Goal: Task Accomplishment & Management: Manage account settings

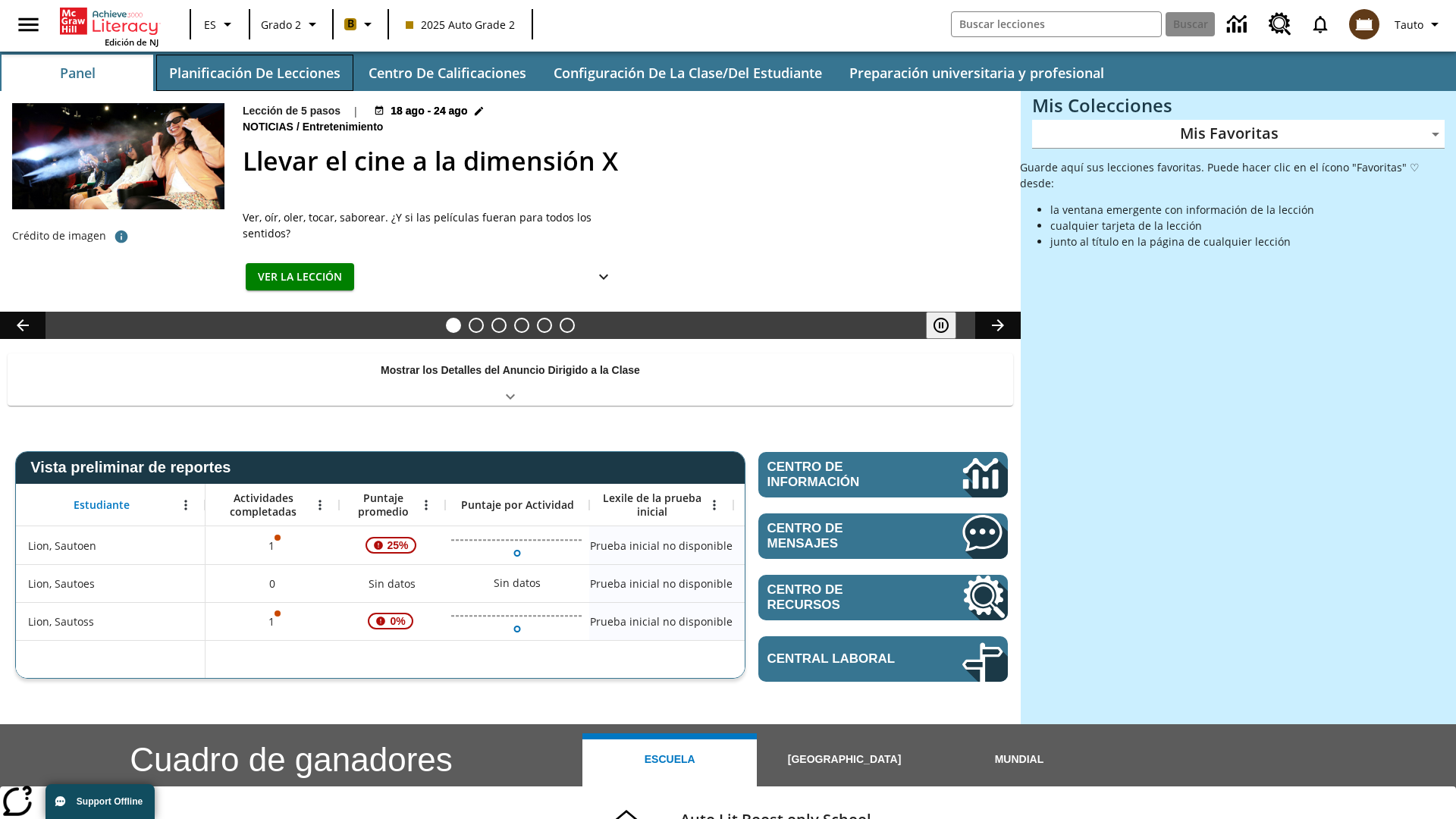
click at [254, 73] on button "Planificación de lecciones" at bounding box center [254, 73] width 197 height 37
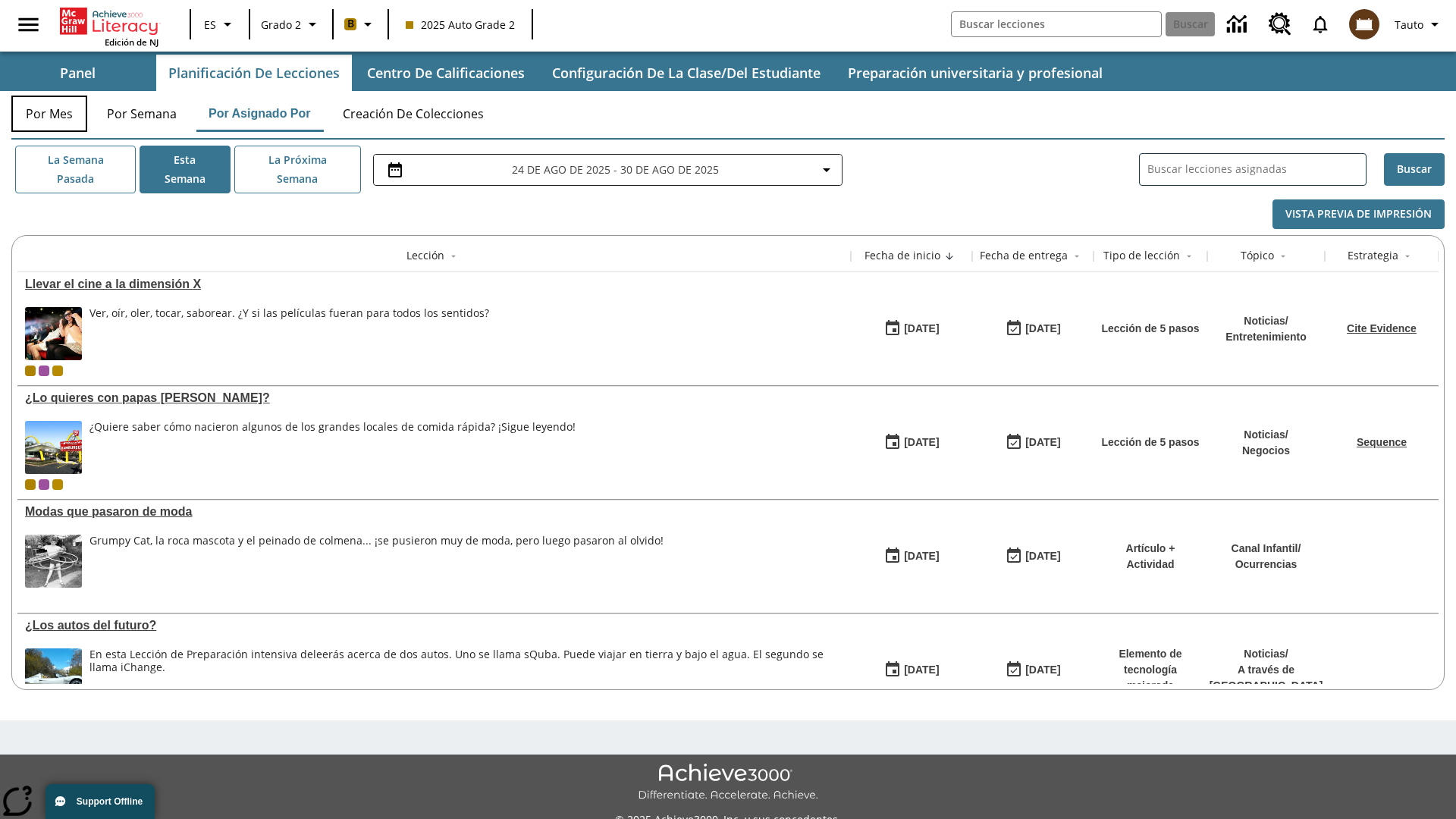
click at [49, 113] on button "Por mes" at bounding box center [49, 113] width 76 height 37
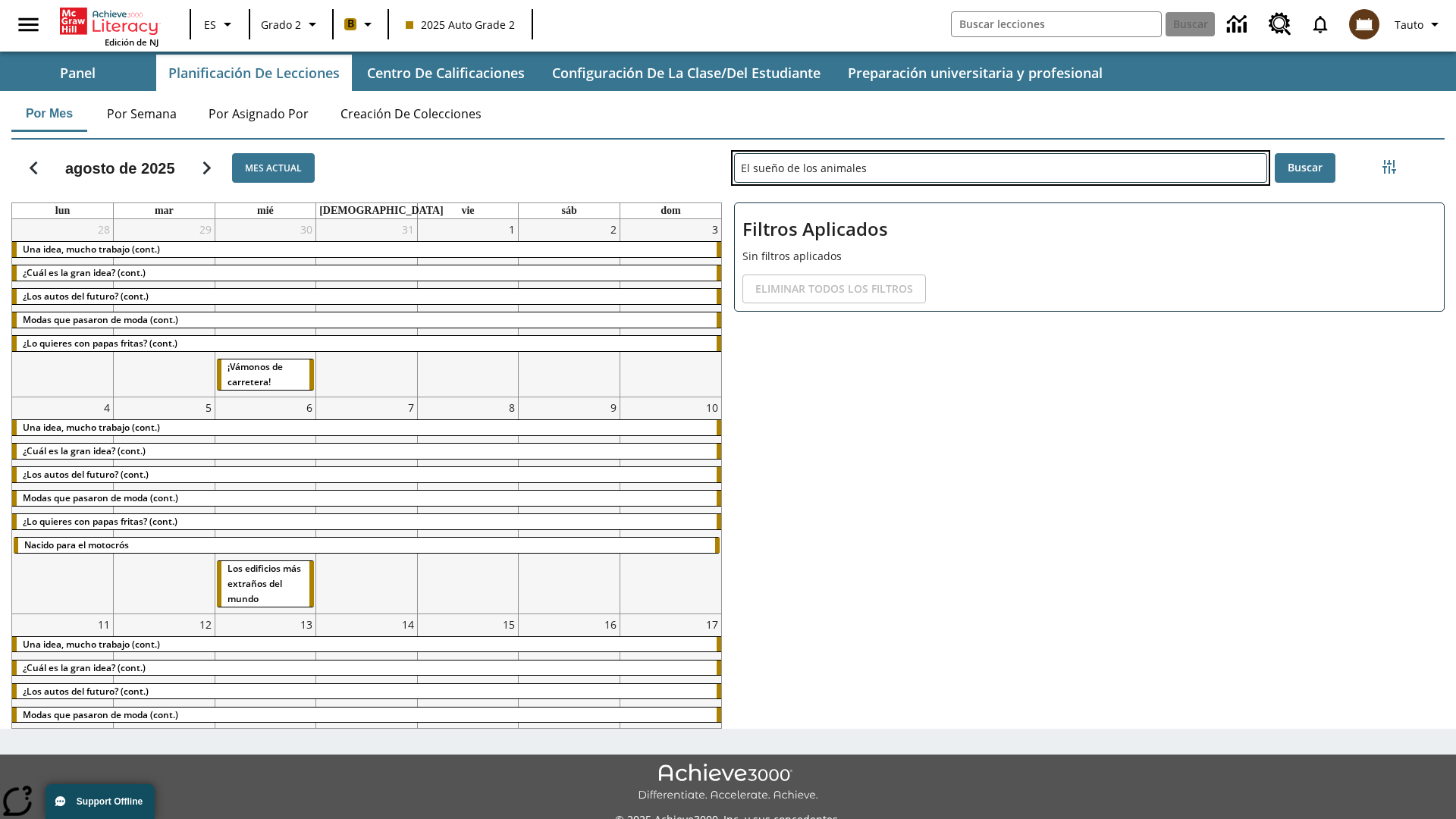
type input "El sueño de los animales"
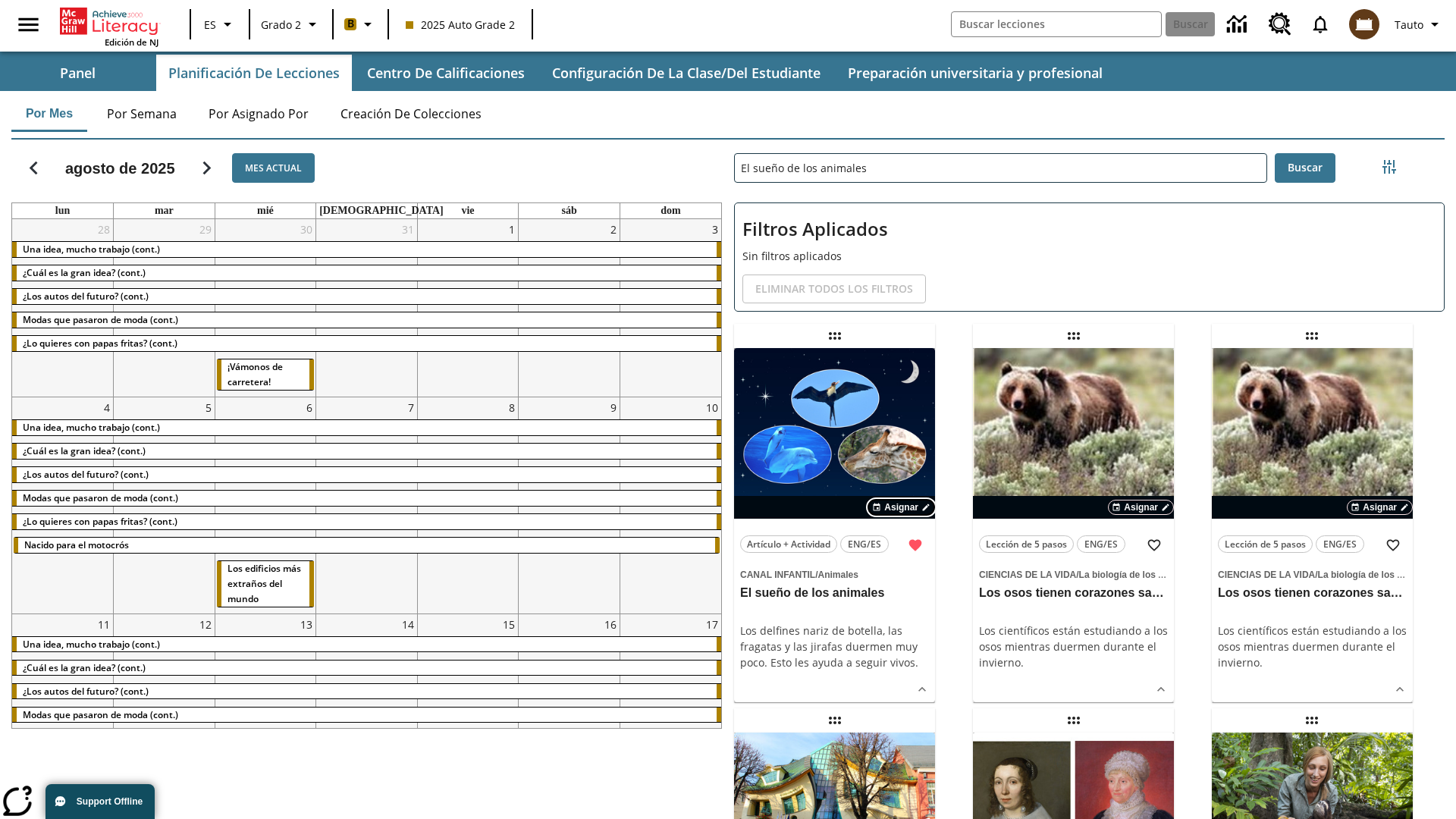
click at [902, 508] on span "Asignar" at bounding box center [901, 508] width 34 height 13
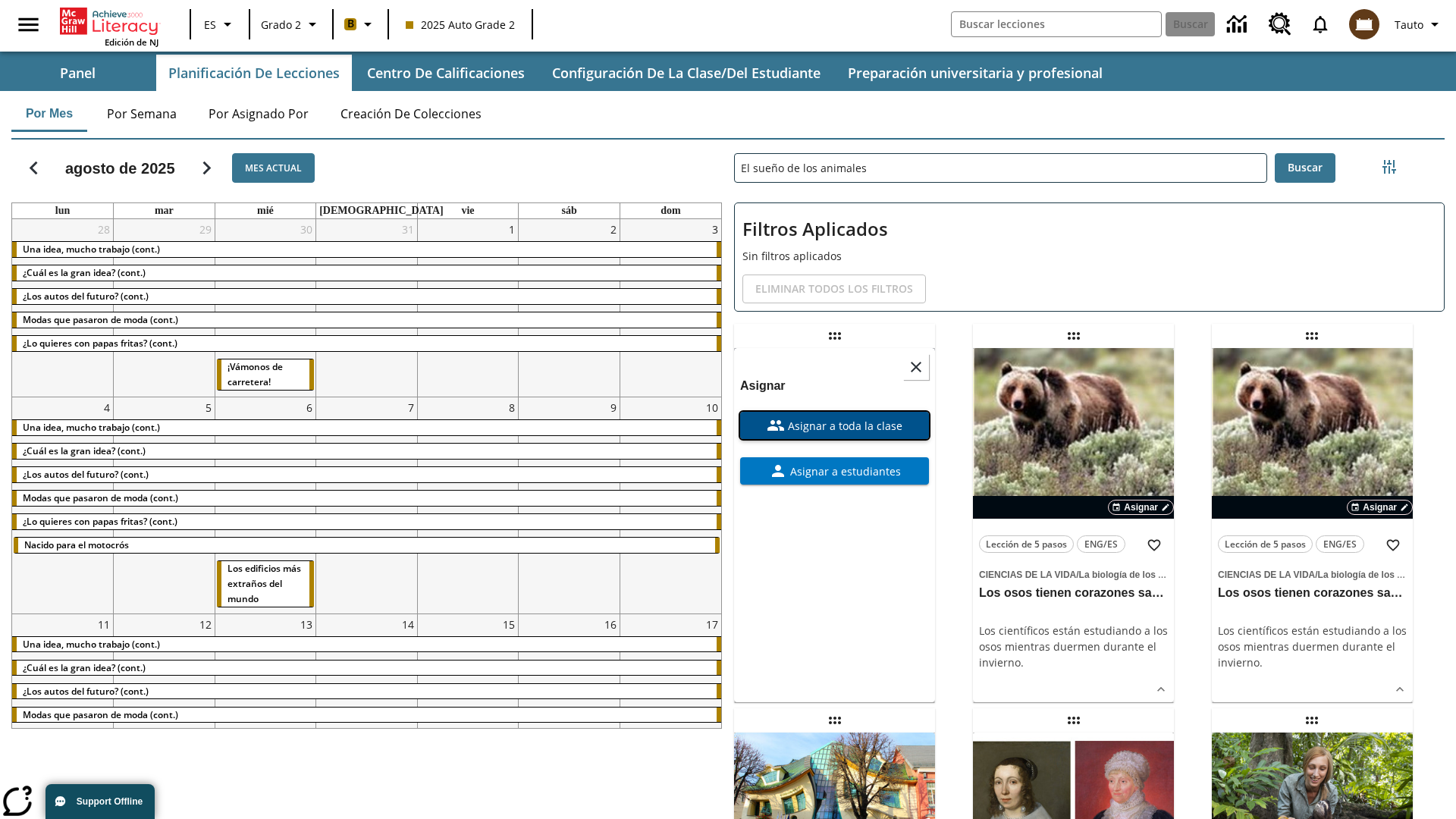
click at [835, 418] on span "Asignar a toda la clase" at bounding box center [843, 426] width 117 height 16
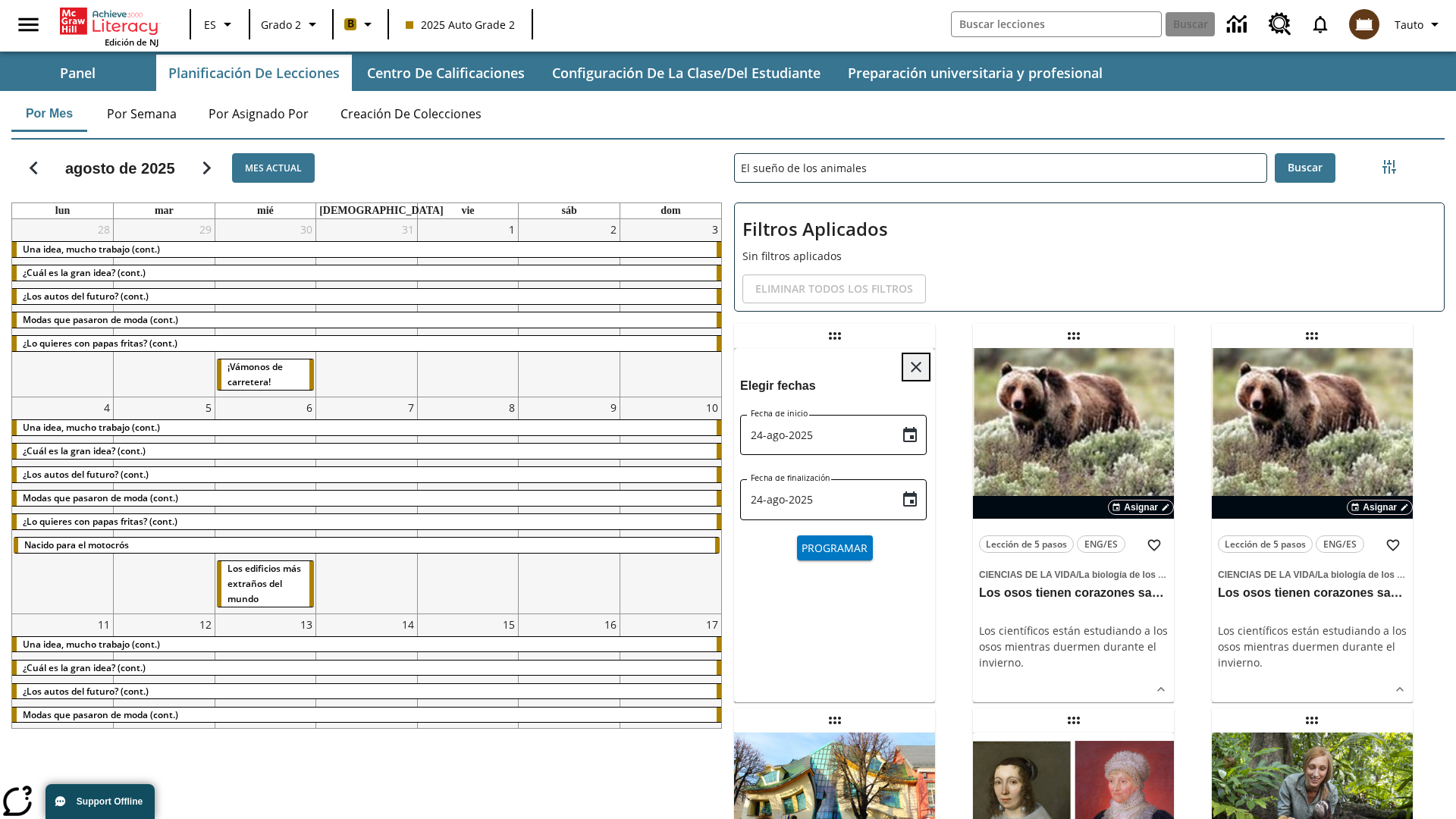
scroll to position [16, 0]
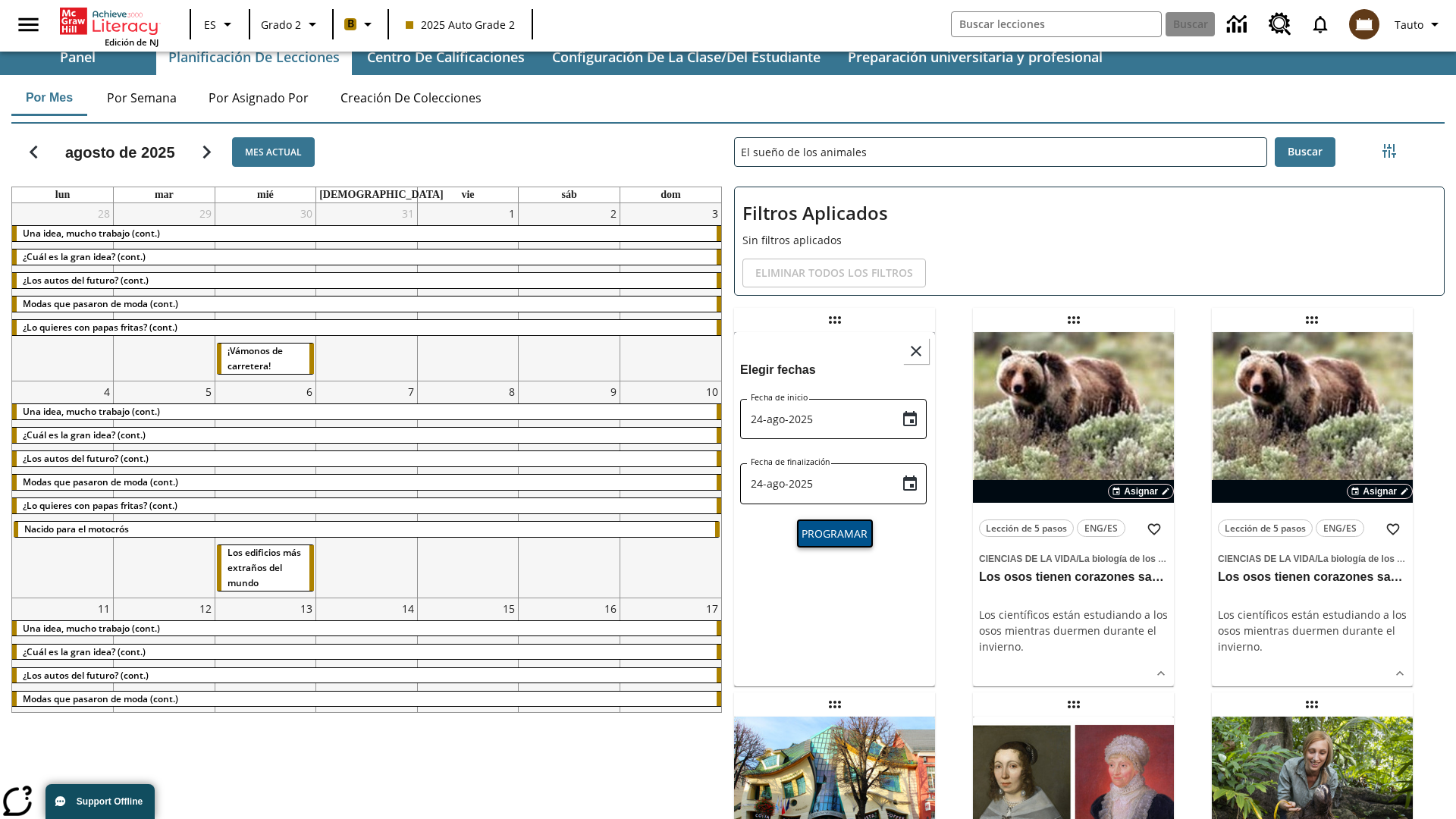
click at [835, 532] on span "Programar" at bounding box center [835, 534] width 66 height 16
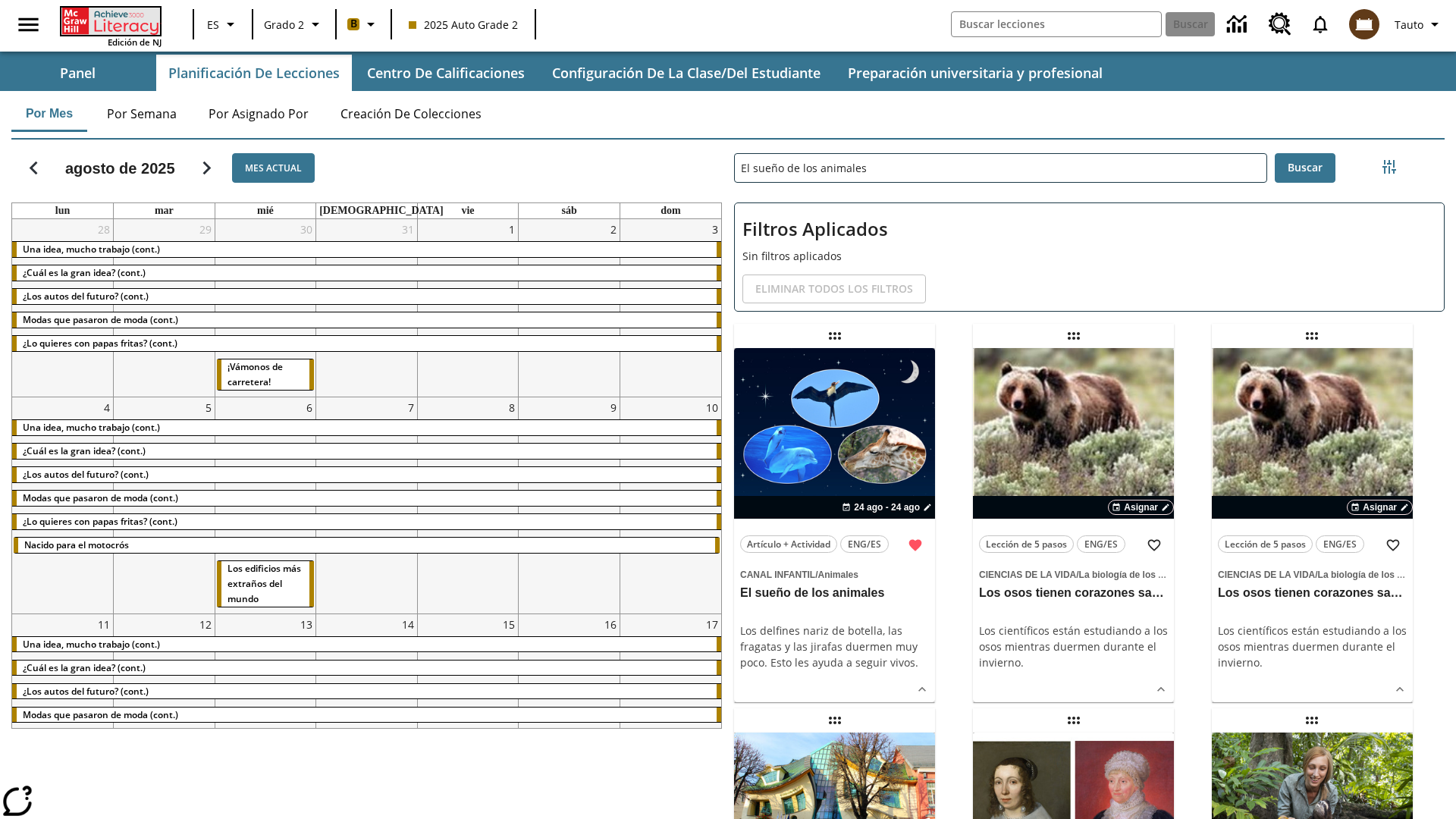
click at [110, 20] on icon "Portada" at bounding box center [112, 21] width 101 height 27
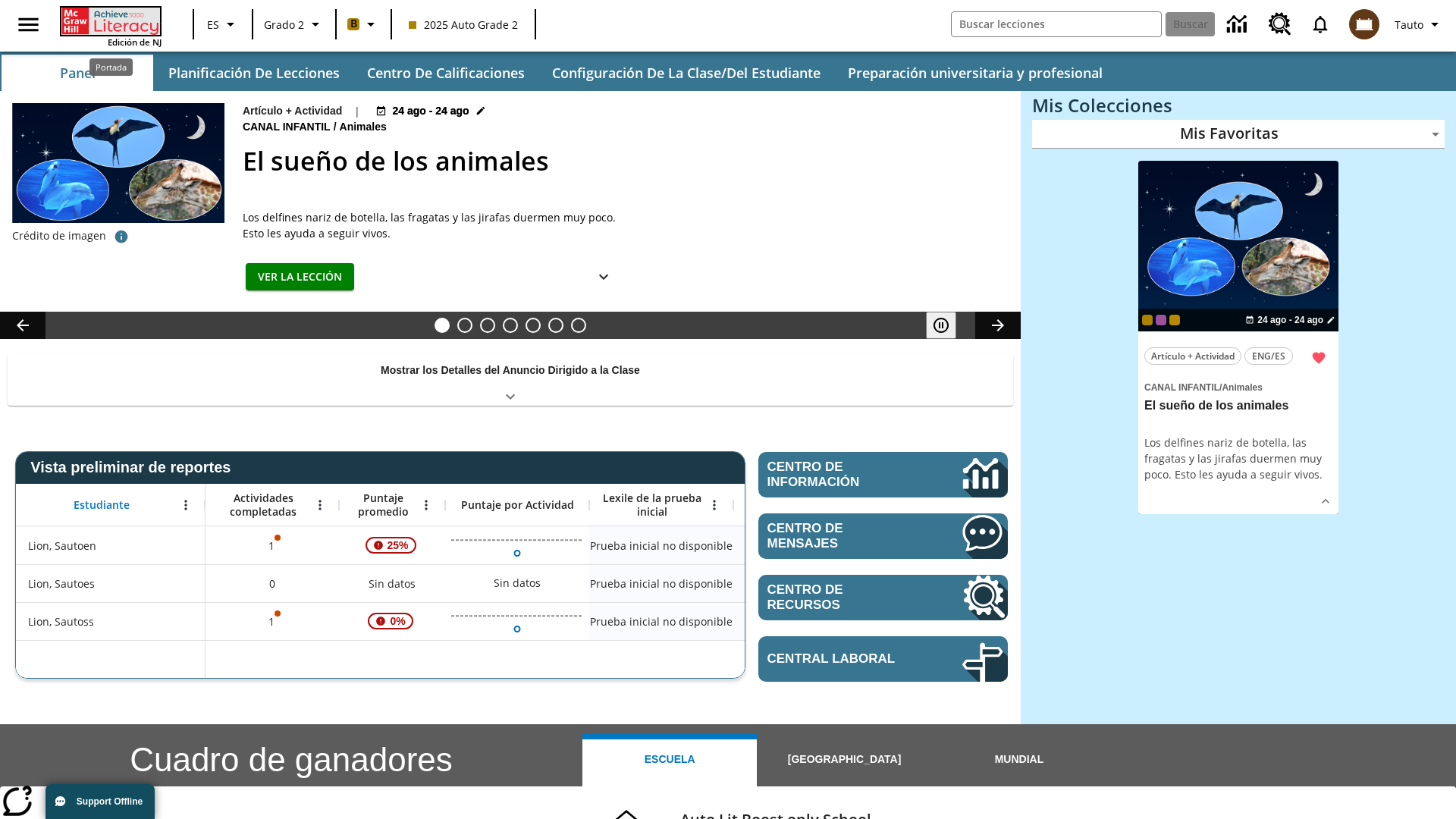
scroll to position [16, 0]
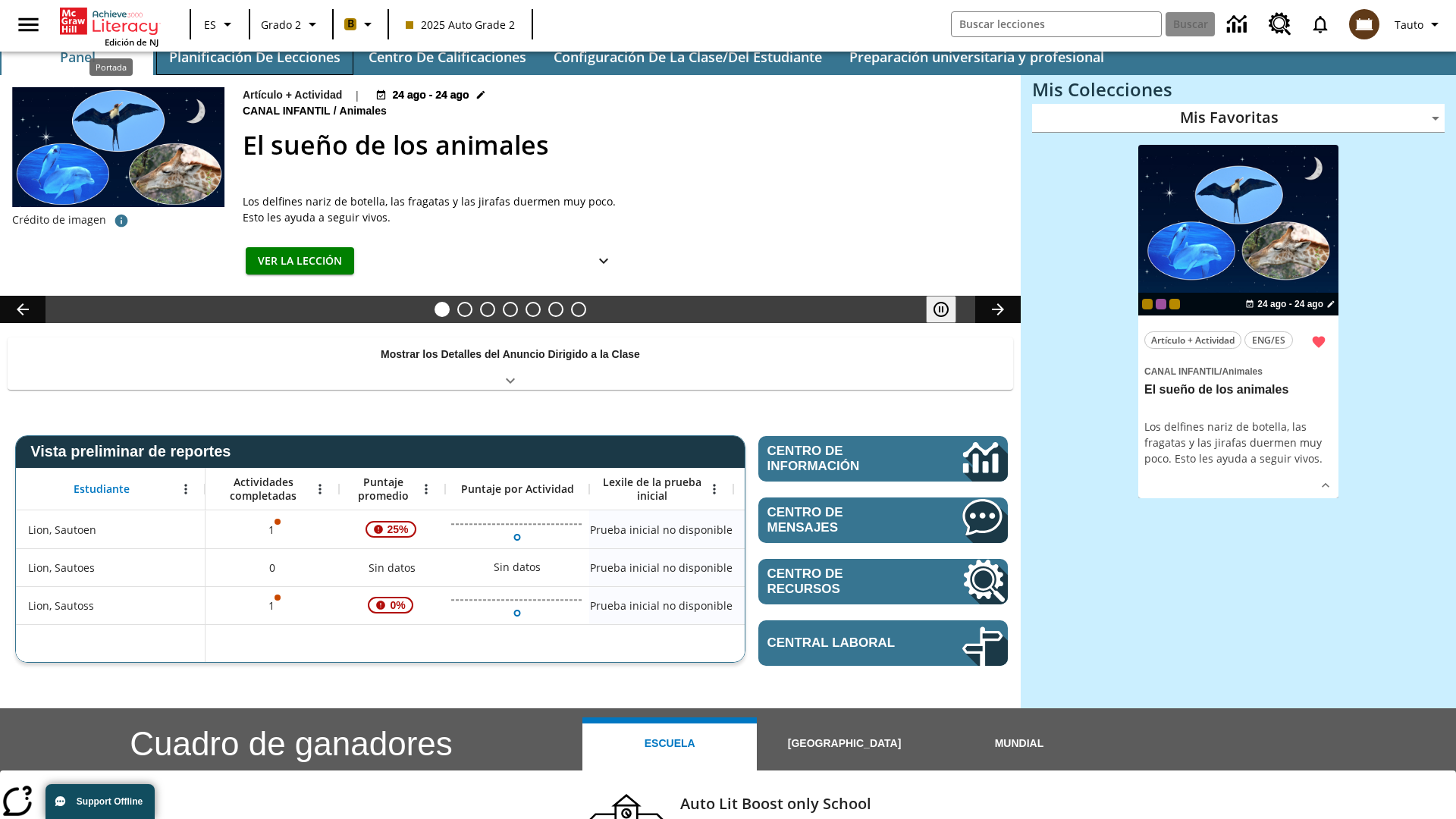
click at [254, 57] on button "Planificación de lecciones" at bounding box center [254, 57] width 197 height 37
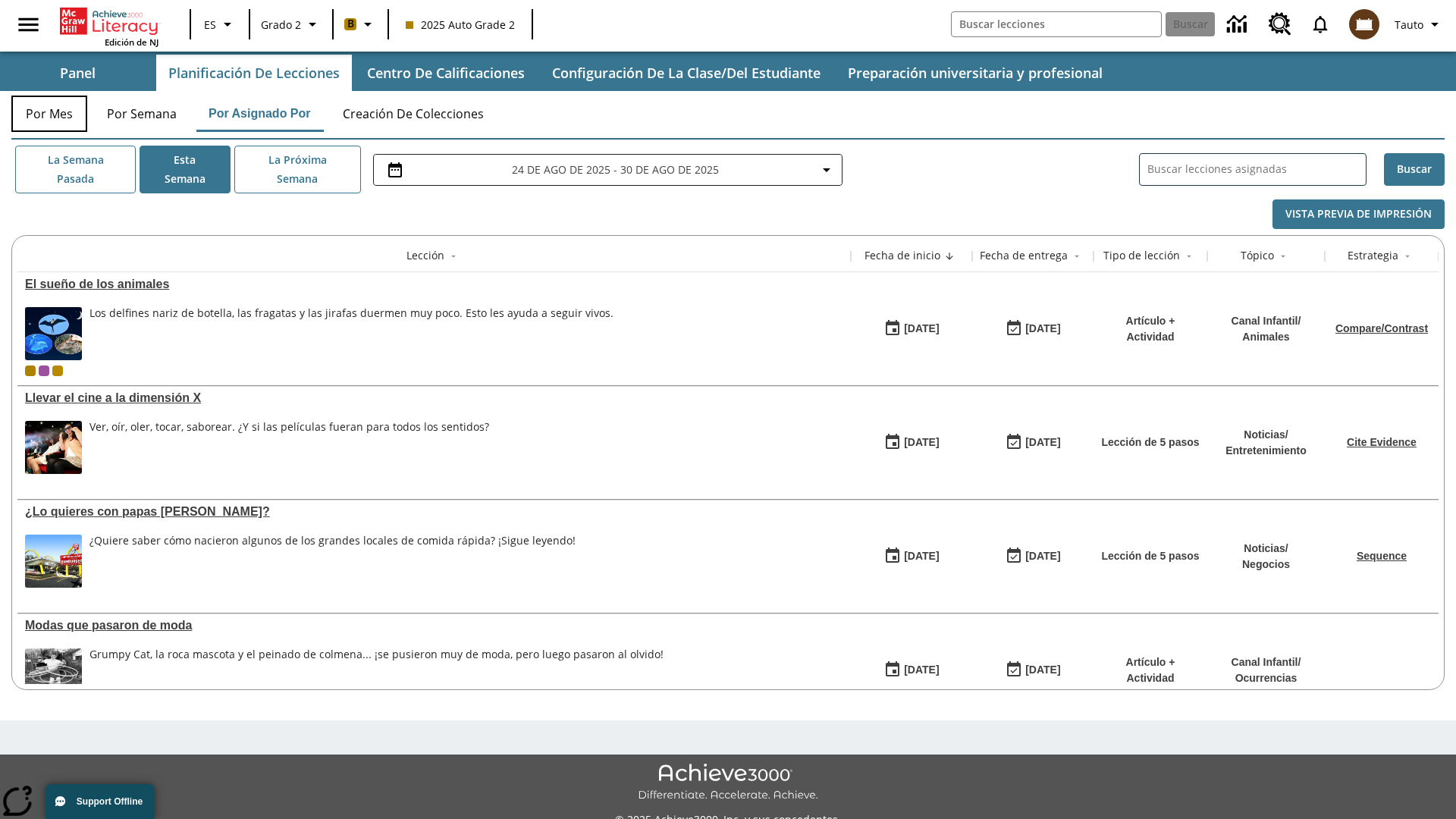
click at [49, 113] on button "Por mes" at bounding box center [49, 113] width 76 height 37
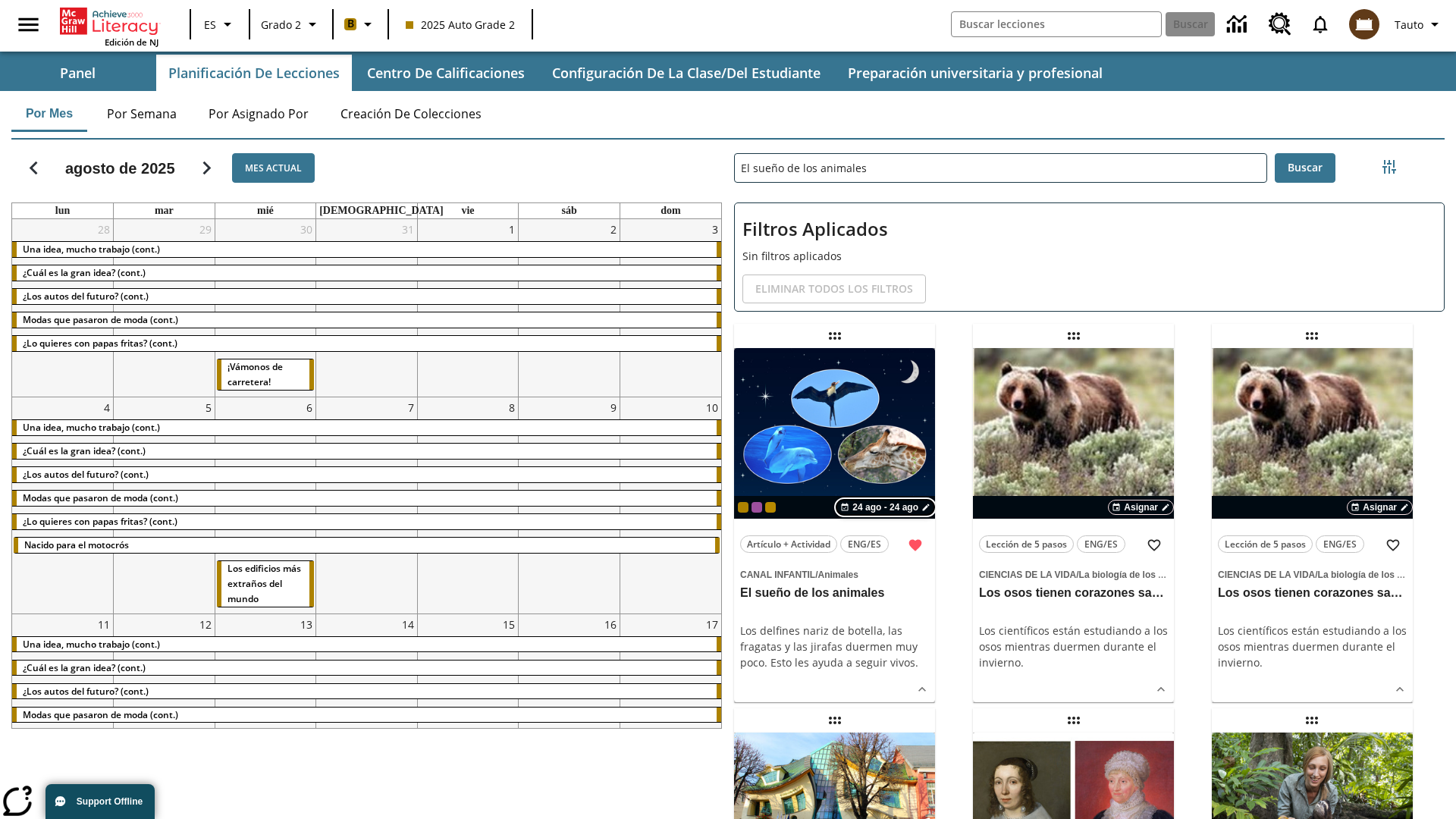
click at [888, 508] on span "24 ago - 24 ago" at bounding box center [885, 508] width 66 height 13
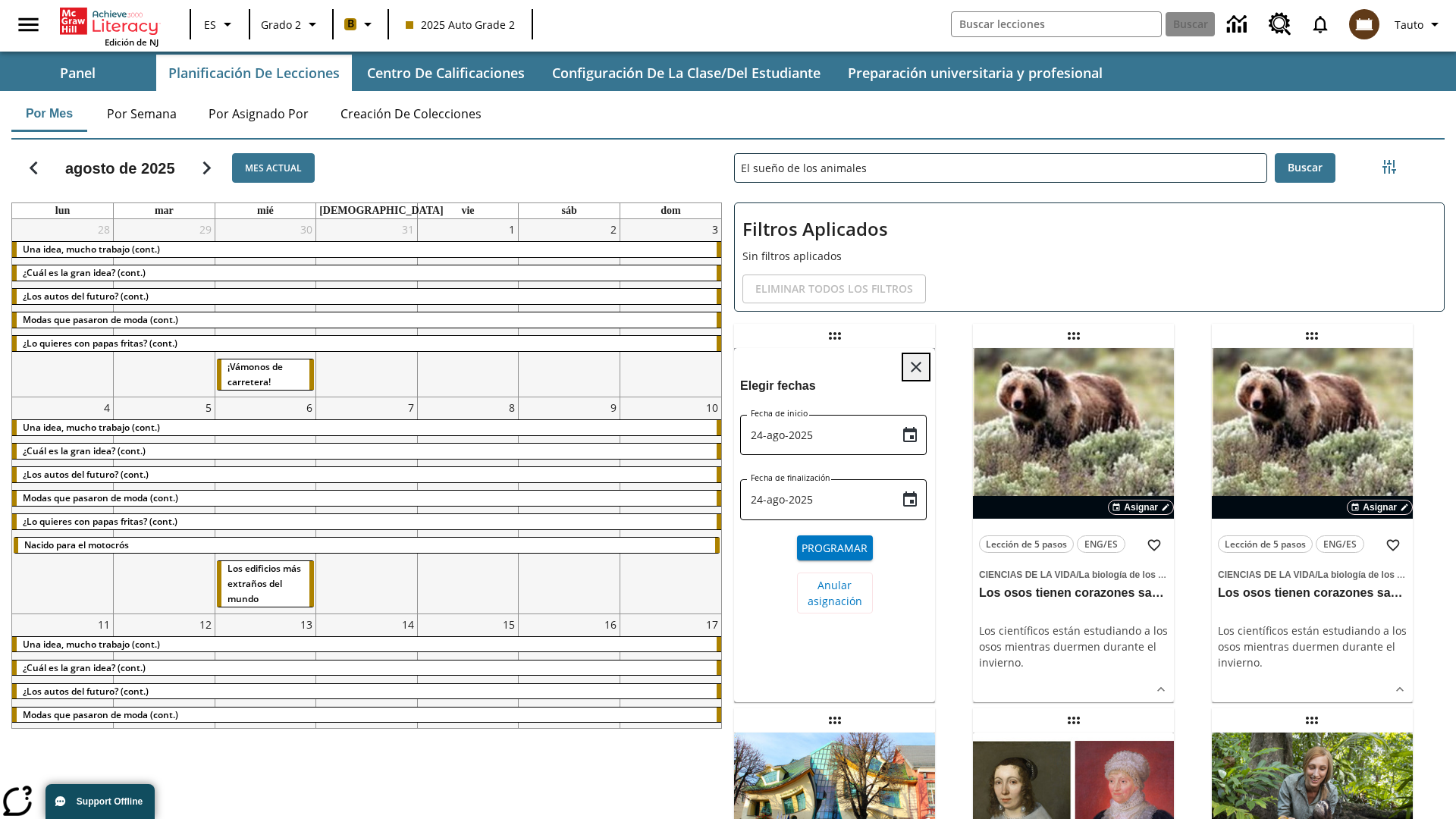
scroll to position [572, 0]
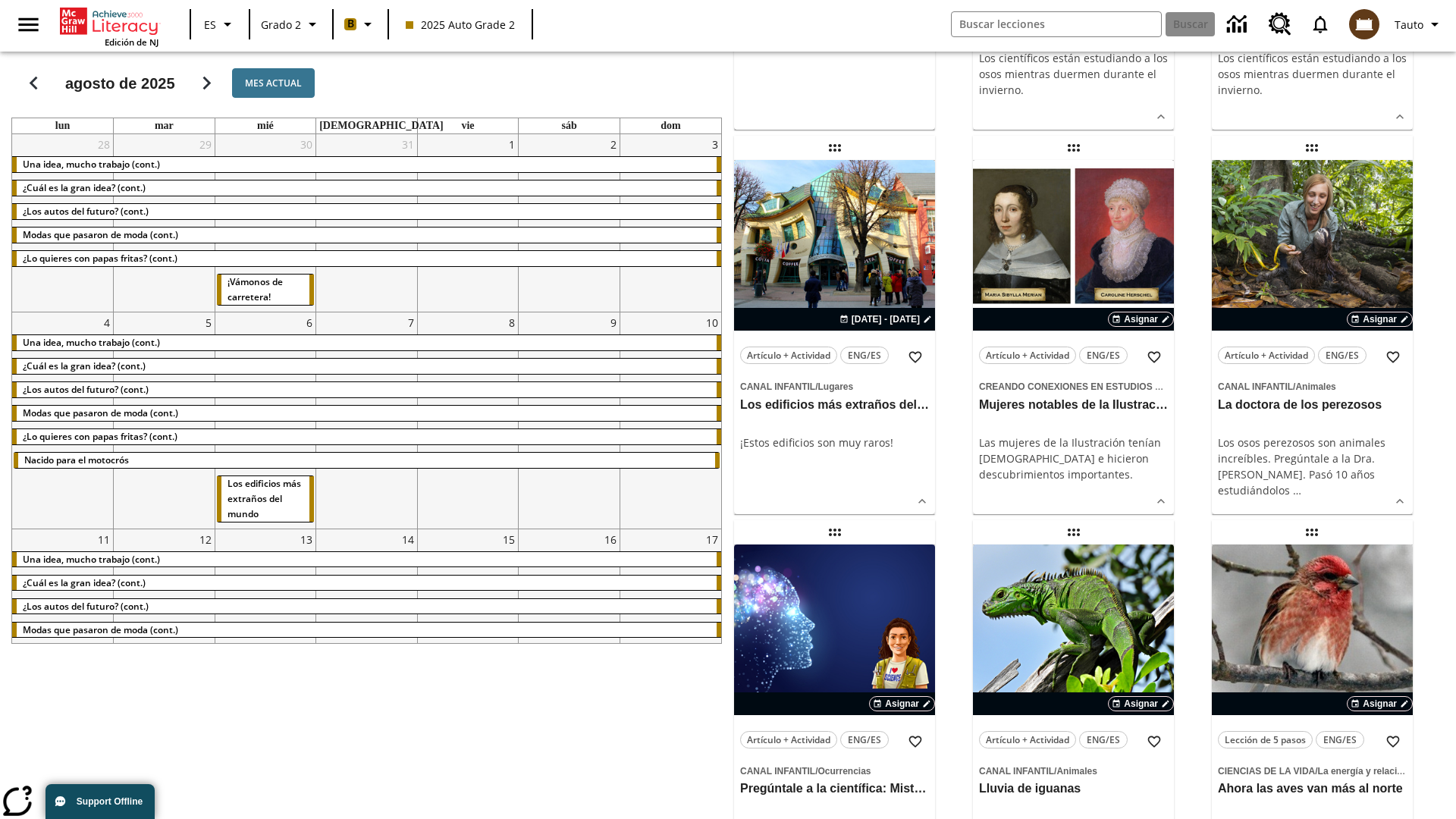
click at [835, 37] on span "Anular asignación" at bounding box center [835, 21] width 55 height 32
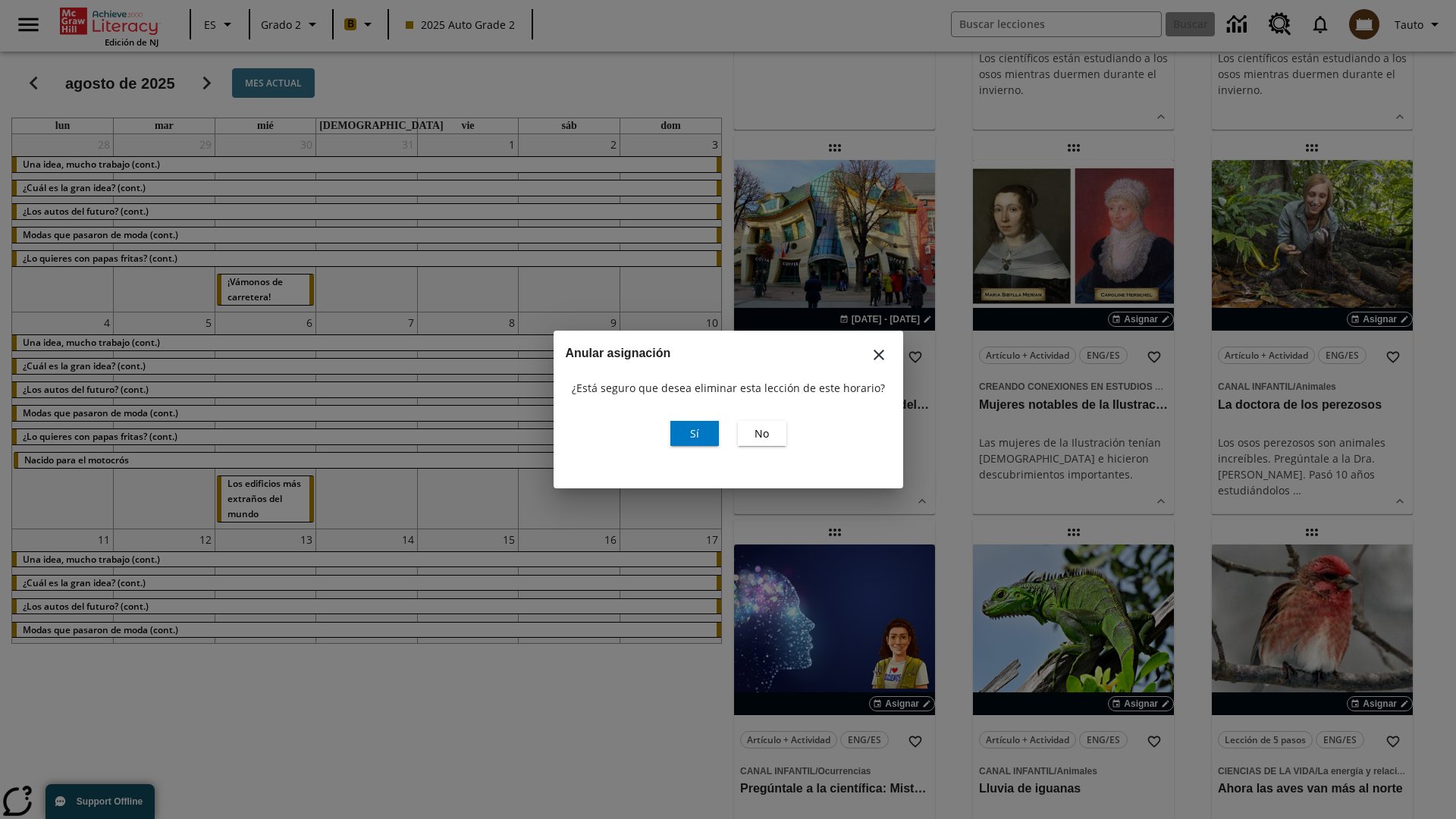
scroll to position [0, 0]
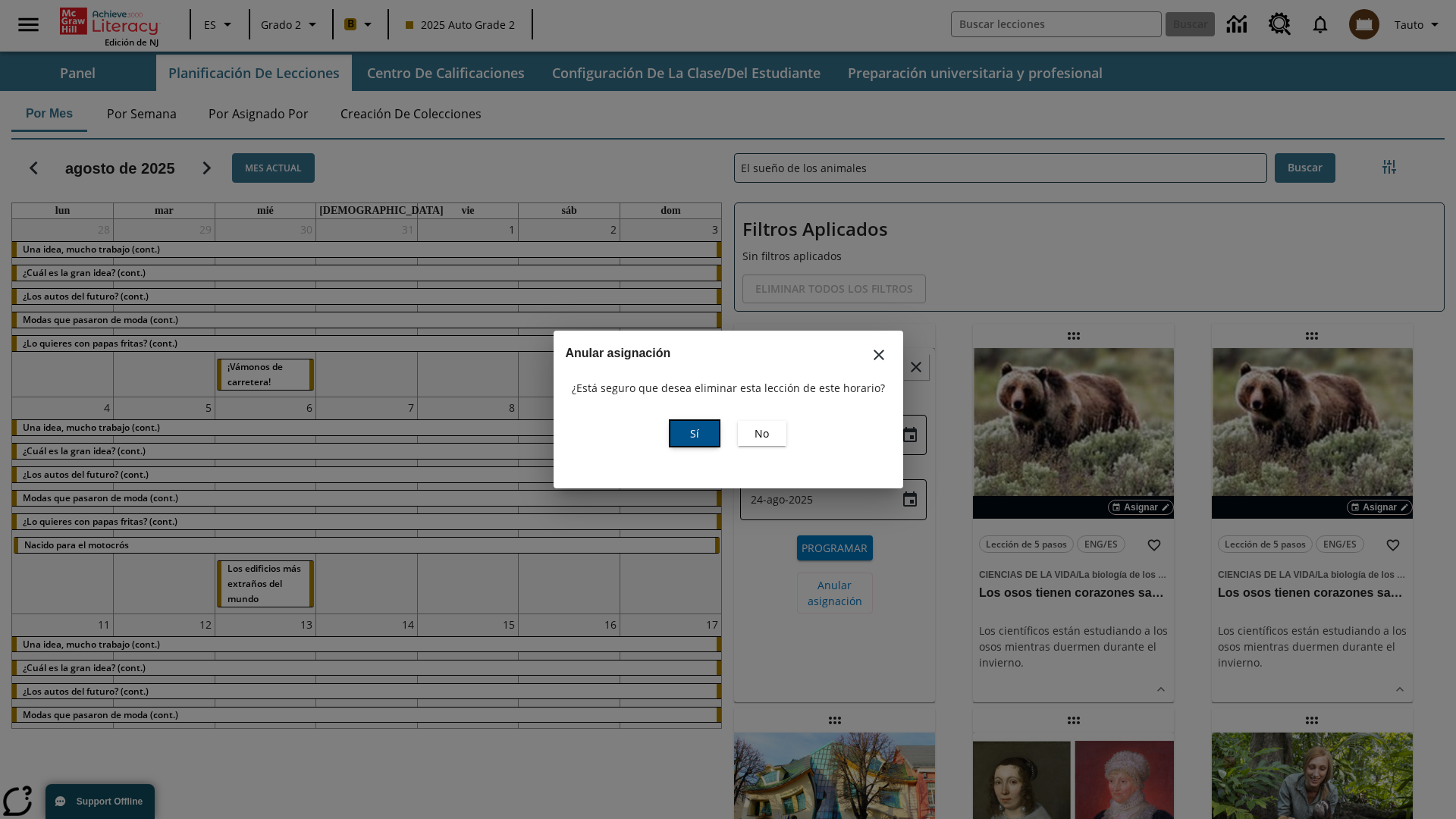
click at [694, 433] on span "Sí" at bounding box center [694, 433] width 9 height 16
